Goal: Communication & Community: Answer question/provide support

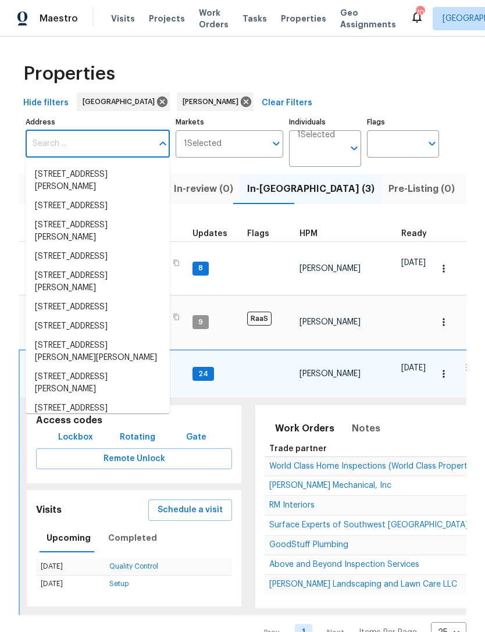
scroll to position [0, 184]
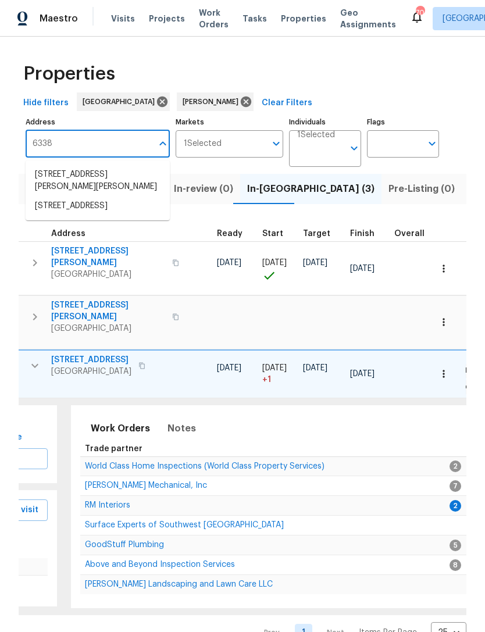
type input "6338 Hickory"
click at [63, 174] on li "[STREET_ADDRESS]" at bounding box center [98, 174] width 144 height 19
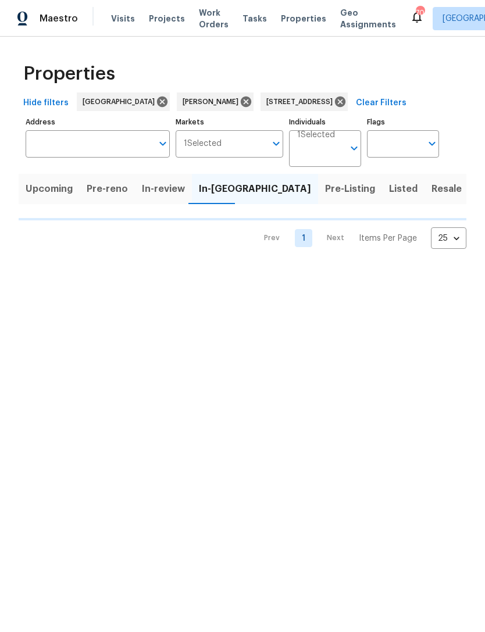
type input "[STREET_ADDRESS]"
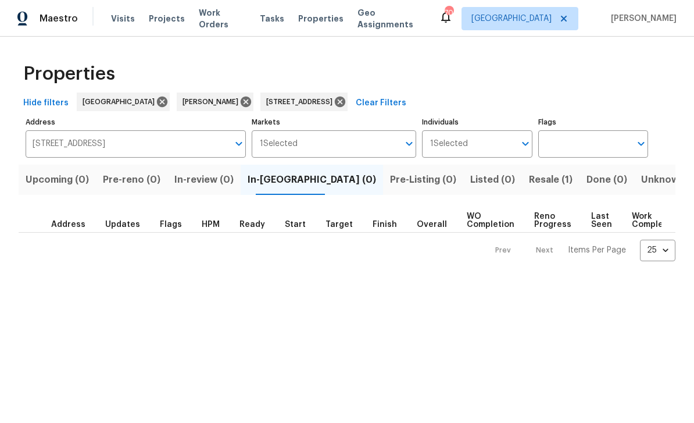
click at [484, 185] on span "Resale (1)" at bounding box center [551, 179] width 44 height 16
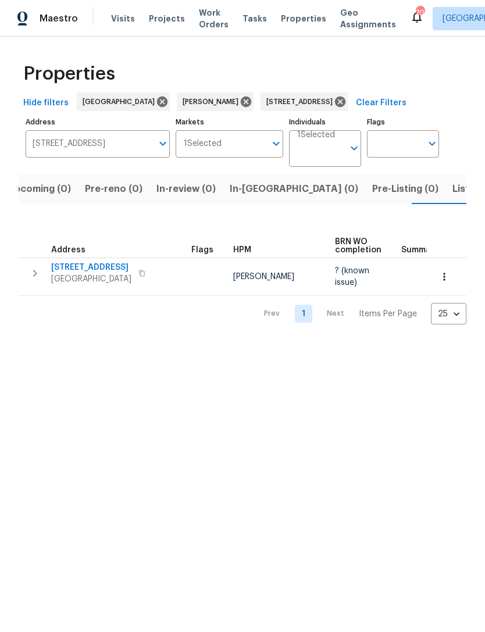
scroll to position [0, 19]
click at [51, 142] on input "[STREET_ADDRESS]" at bounding box center [89, 143] width 127 height 27
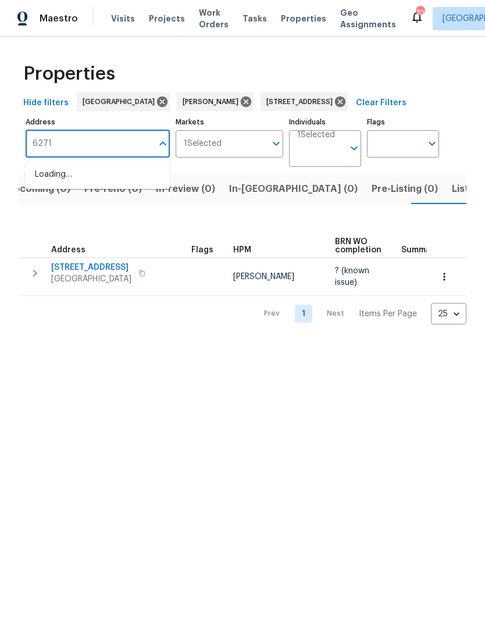
type input "6271"
click at [110, 182] on li "[STREET_ADDRESS]" at bounding box center [98, 174] width 144 height 19
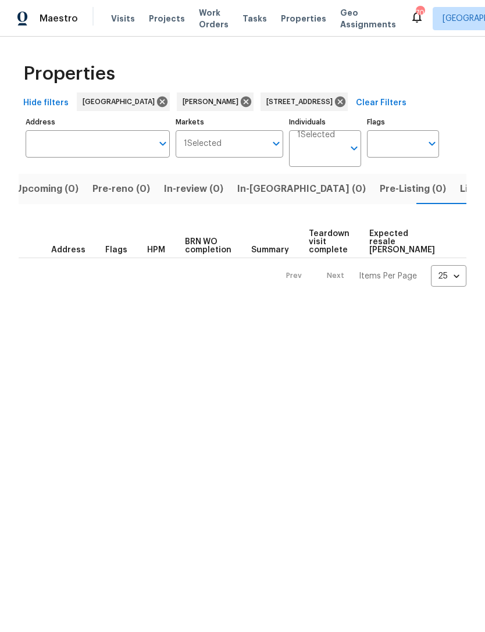
type input "[STREET_ADDRESS]"
click at [452, 190] on span "Listed (1)" at bounding box center [473, 189] width 42 height 16
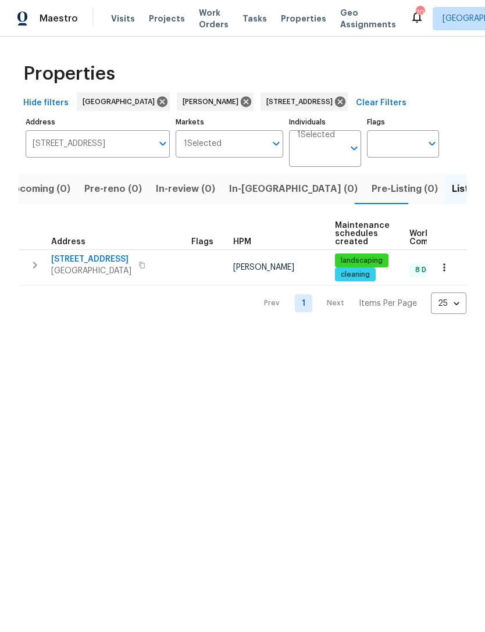
click at [35, 260] on icon "button" at bounding box center [35, 265] width 14 height 14
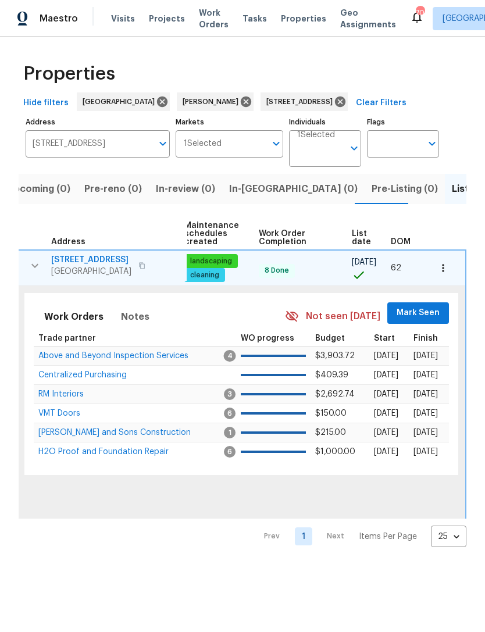
scroll to position [0, 151]
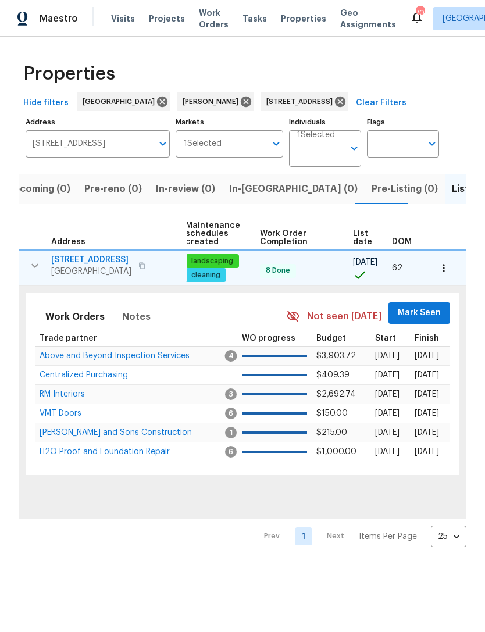
click at [432, 310] on span "Mark Seen" at bounding box center [419, 313] width 43 height 15
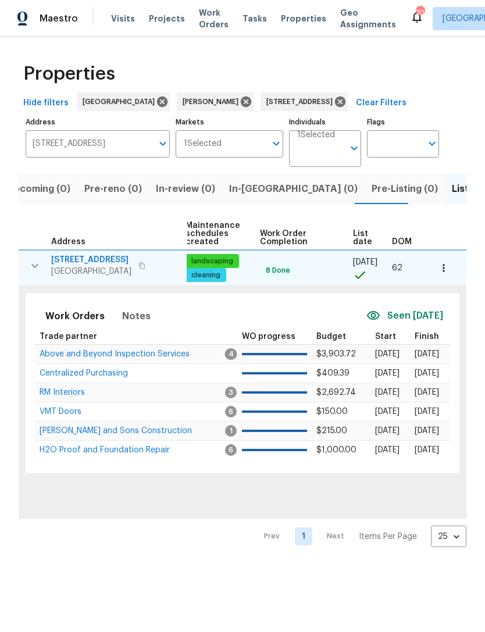
click at [450, 260] on button "button" at bounding box center [444, 268] width 26 height 26
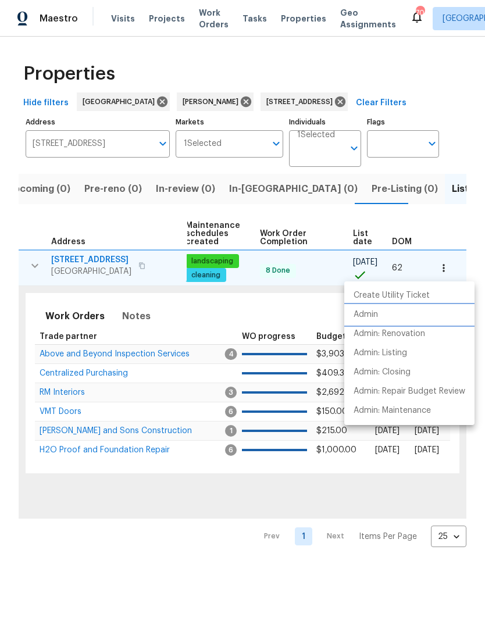
click at [387, 313] on li "Admin" at bounding box center [409, 314] width 130 height 19
click at [448, 241] on div at bounding box center [242, 316] width 485 height 632
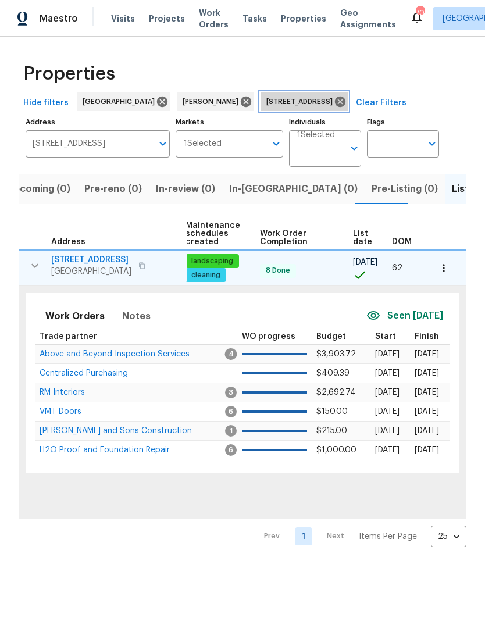
click at [345, 104] on icon at bounding box center [340, 101] width 10 height 10
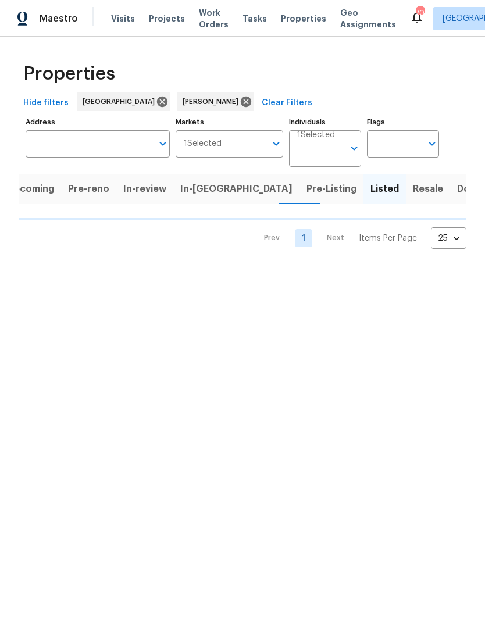
scroll to position [0, 10]
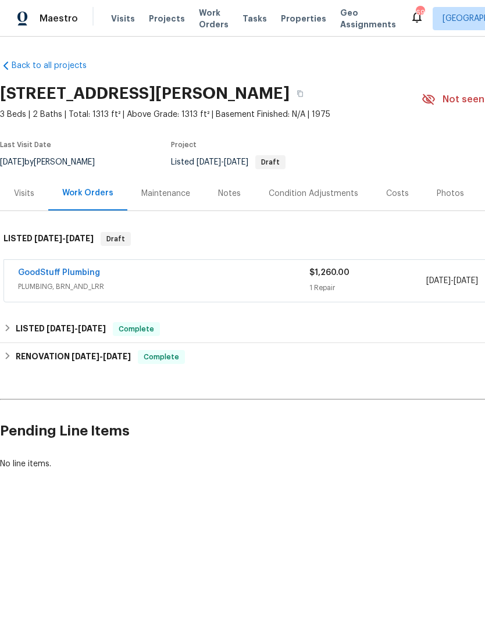
click at [63, 276] on link "GoodStuff Plumbing" at bounding box center [59, 273] width 82 height 8
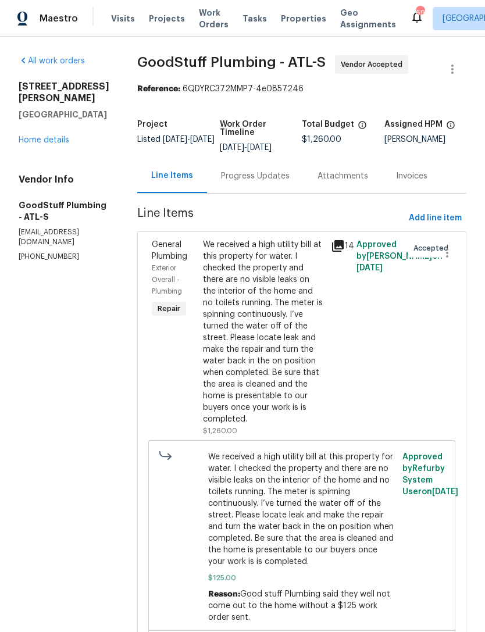
click at [289, 181] on div "Progress Updates" at bounding box center [255, 176] width 69 height 12
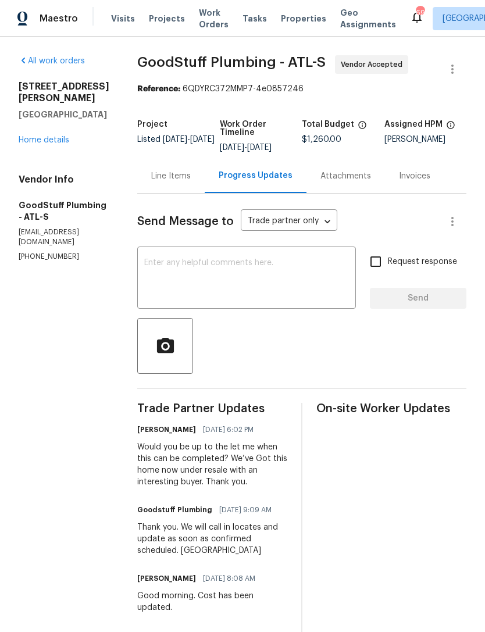
click at [266, 259] on div "x ​" at bounding box center [246, 278] width 219 height 59
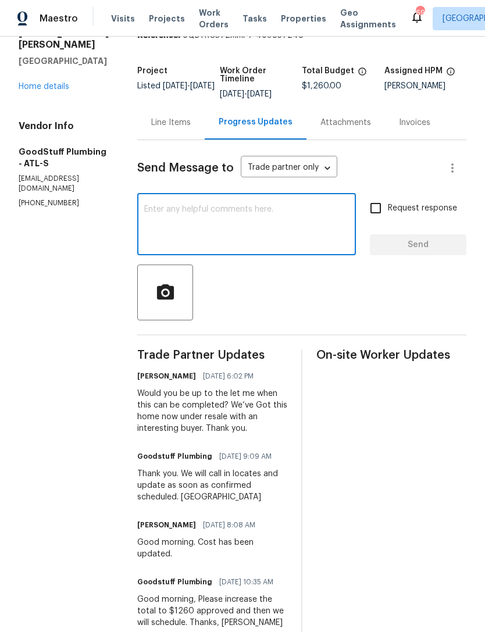
scroll to position [135, 0]
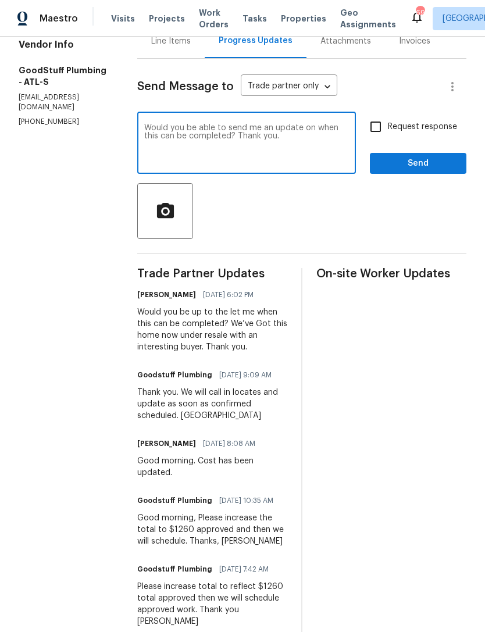
type textarea "Would you be able to send me an update on when this can be completed? Thank you."
click at [385, 124] on input "Request response" at bounding box center [375, 127] width 24 height 24
checkbox input "true"
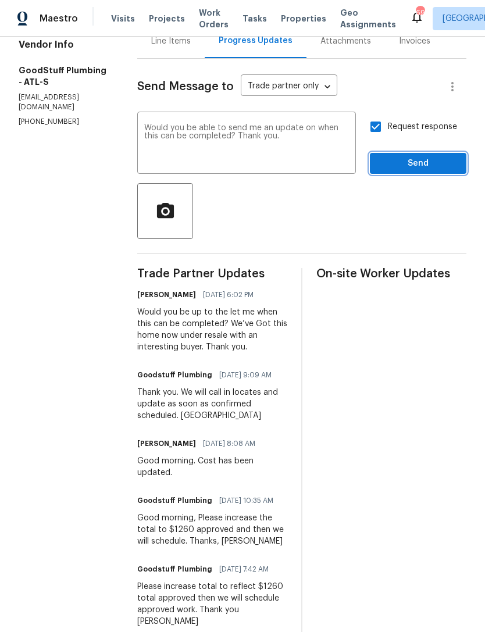
click at [418, 165] on span "Send" at bounding box center [418, 163] width 78 height 15
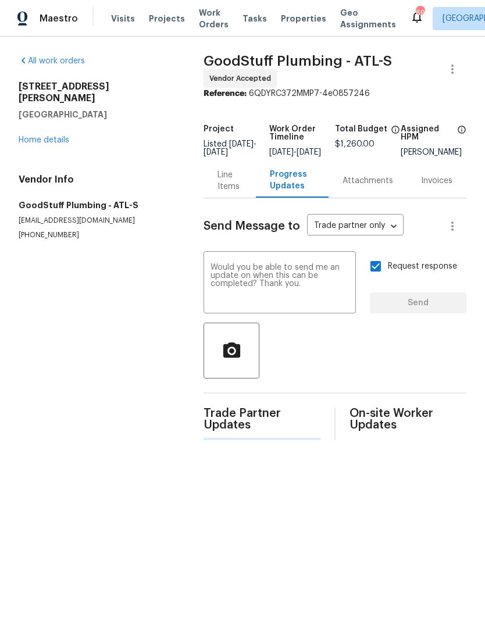
scroll to position [0, 0]
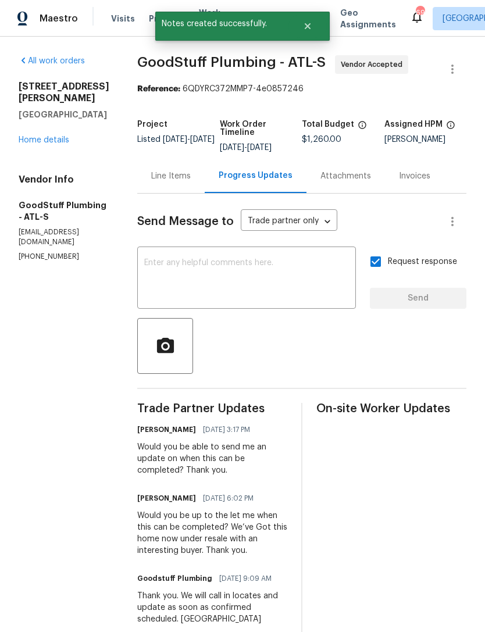
click at [55, 136] on link "Home details" at bounding box center [44, 140] width 51 height 8
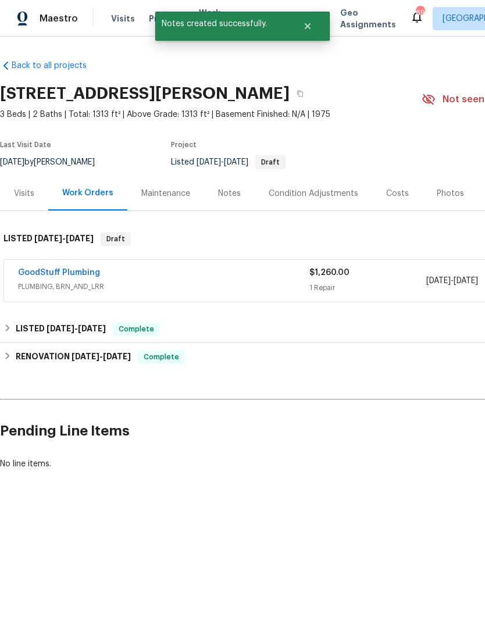
click at [227, 192] on div "Notes" at bounding box center [229, 194] width 23 height 12
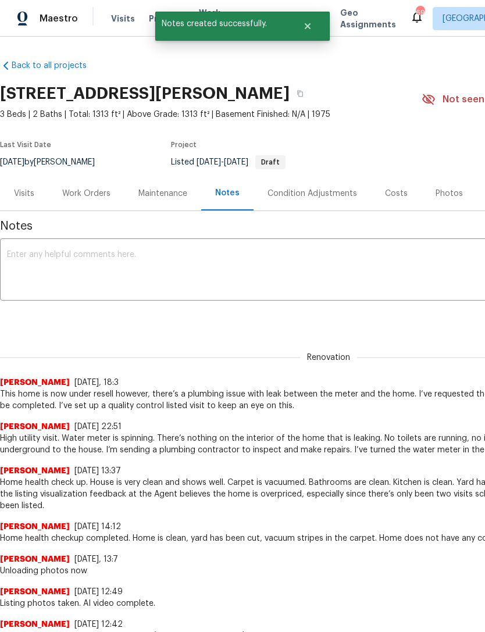
click at [230, 259] on textarea at bounding box center [328, 271] width 643 height 41
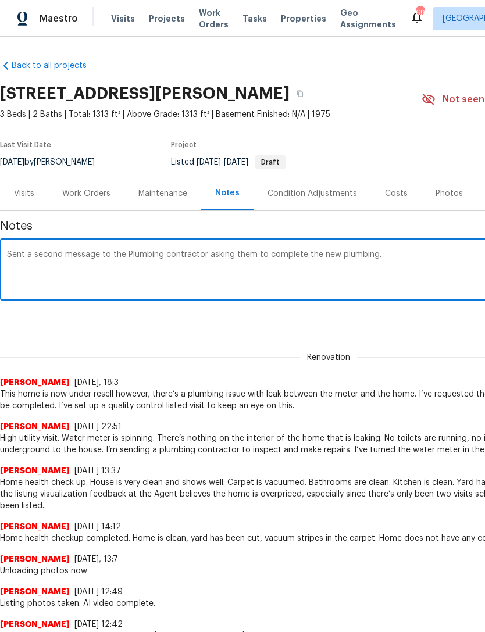
click at [15, 252] on textarea "Sent a second message to the Plumbing contractor asking them to complete the ne…" at bounding box center [328, 271] width 643 height 41
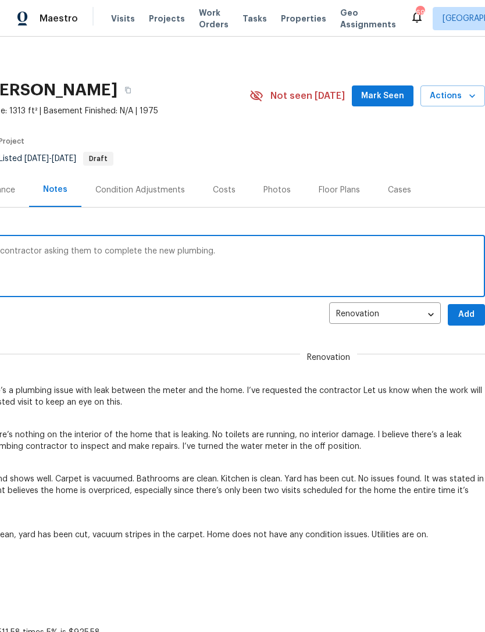
scroll to position [3, 172]
type textarea "I sent a second message to the Plumbing contractor asking them to complete the …"
click at [464, 310] on span "Add" at bounding box center [466, 314] width 19 height 15
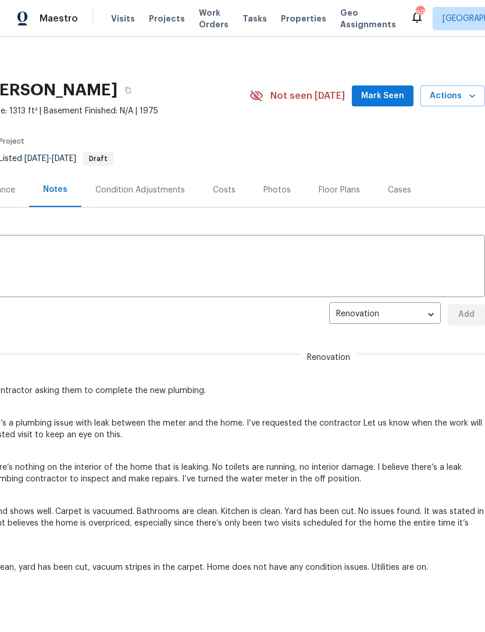
click at [394, 93] on span "Mark Seen" at bounding box center [382, 96] width 43 height 15
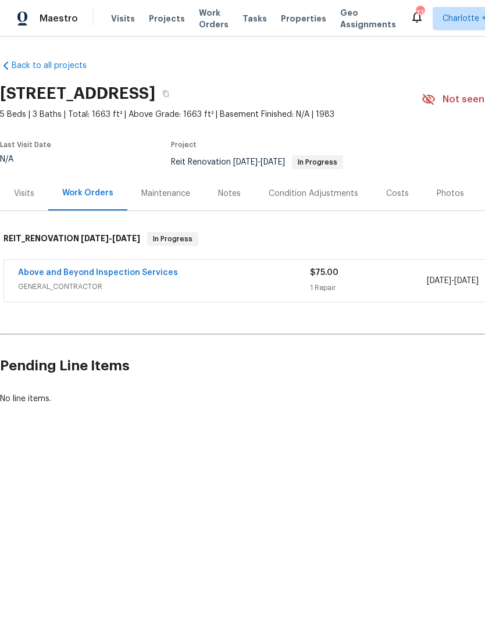
click at [116, 272] on link "Above and Beyond Inspection Services" at bounding box center [98, 273] width 160 height 8
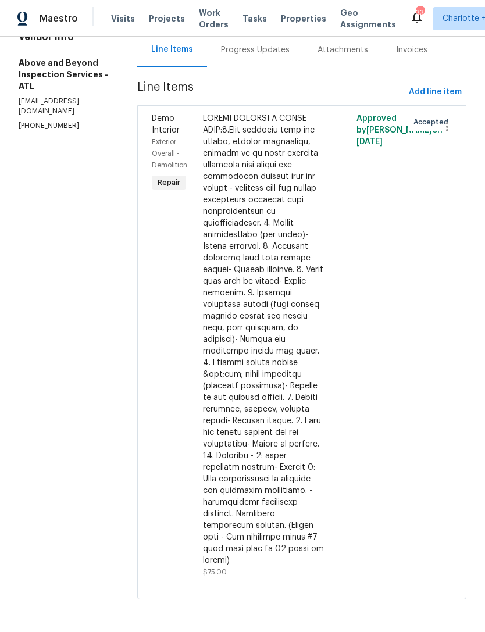
click at [275, 55] on div "Progress Updates" at bounding box center [255, 50] width 96 height 34
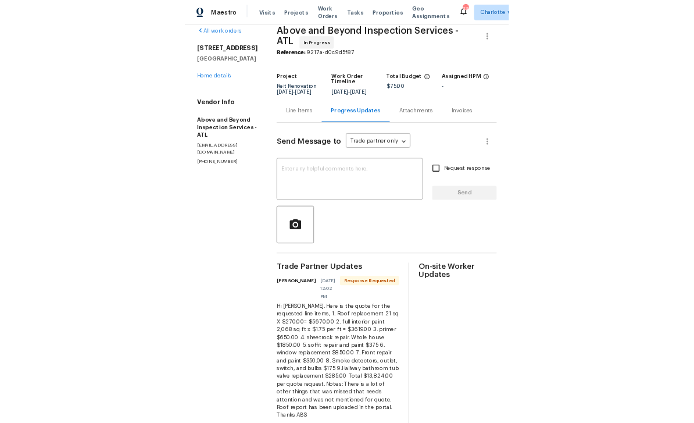
scroll to position [37, 0]
